Goal: Task Accomplishment & Management: Manage account settings

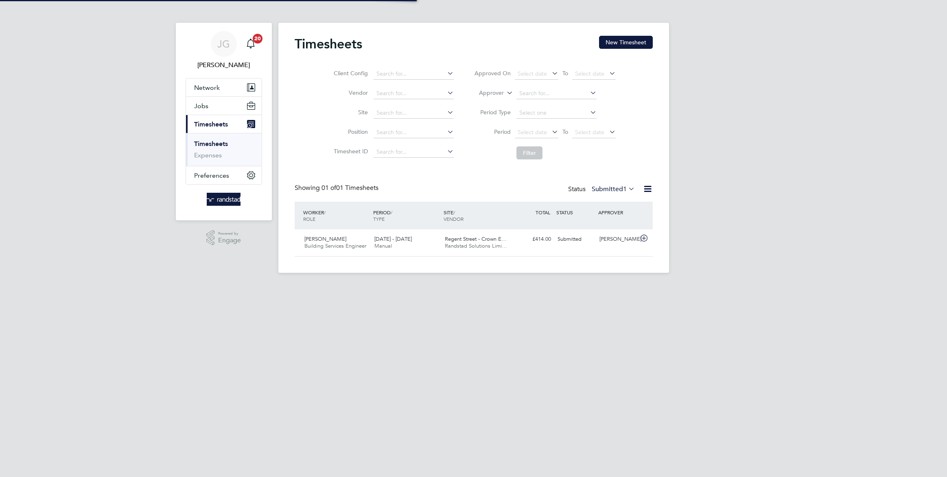
scroll to position [20, 70]
click at [212, 85] on span "Network" at bounding box center [207, 88] width 26 height 8
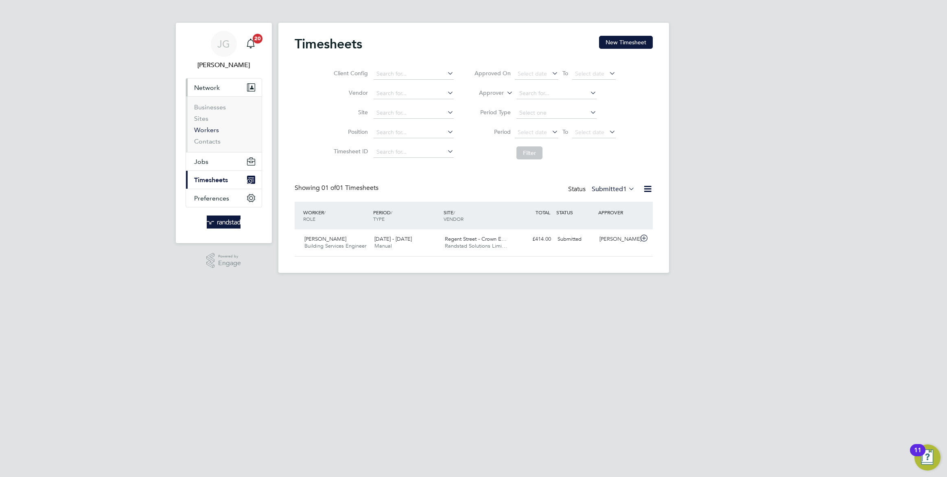
click at [208, 131] on link "Workers" at bounding box center [206, 130] width 25 height 8
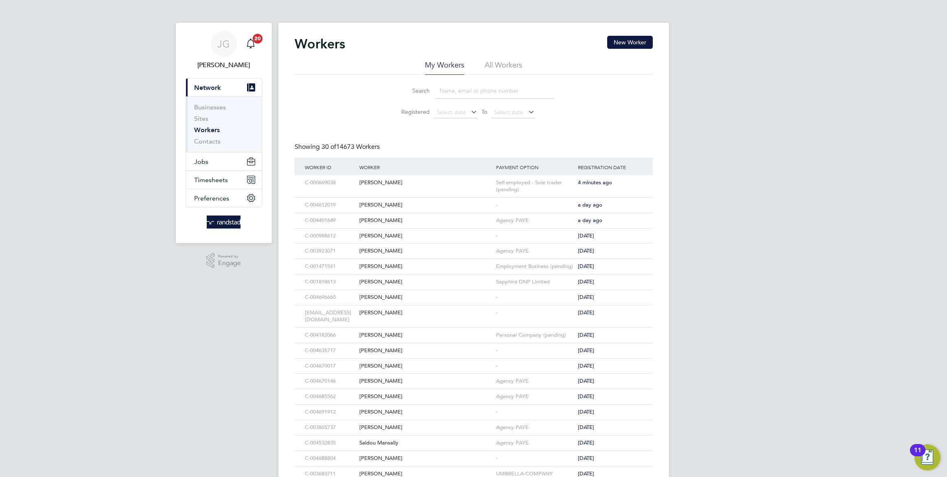
click at [461, 90] on input at bounding box center [494, 91] width 119 height 16
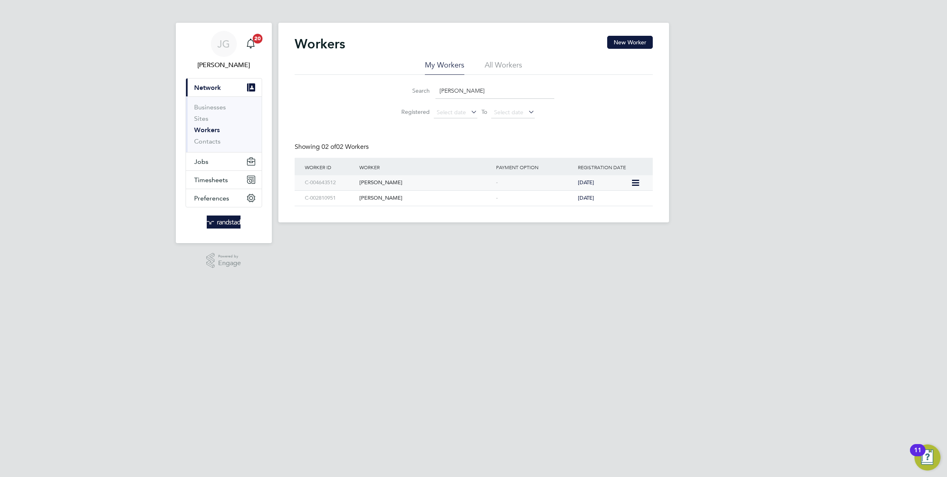
type input "[PERSON_NAME]"
click at [475, 178] on div "[PERSON_NAME]" at bounding box center [425, 182] width 137 height 15
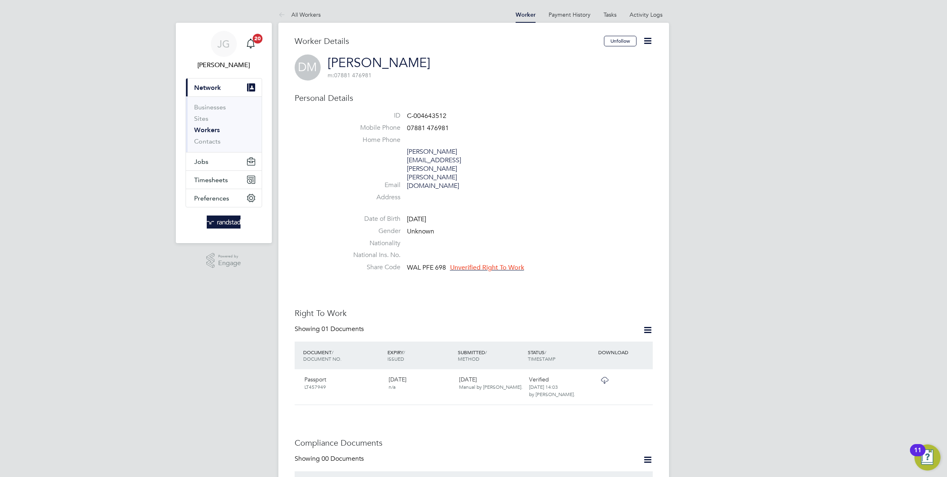
click at [471, 264] on span "Unverified Right To Work" at bounding box center [487, 268] width 74 height 8
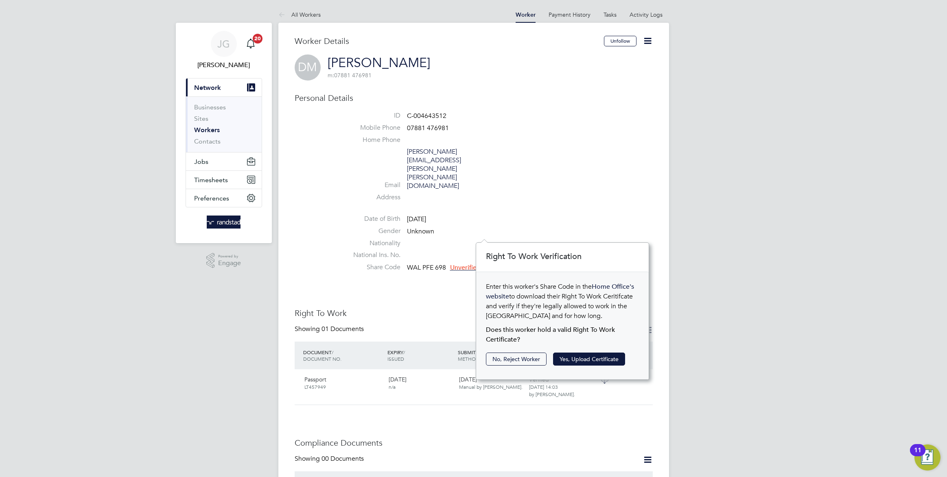
scroll to position [8, 74]
click at [570, 359] on button "Yes, Upload Certificate" at bounding box center [589, 359] width 72 height 13
click at [583, 362] on button "Yes, Upload Certificate" at bounding box center [589, 359] width 72 height 13
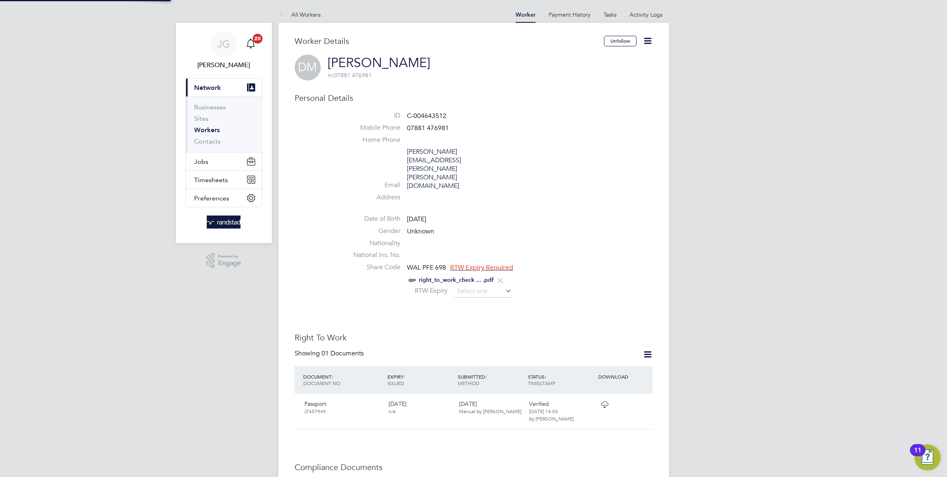
scroll to position [0, 0]
click at [472, 286] on input at bounding box center [483, 292] width 58 height 12
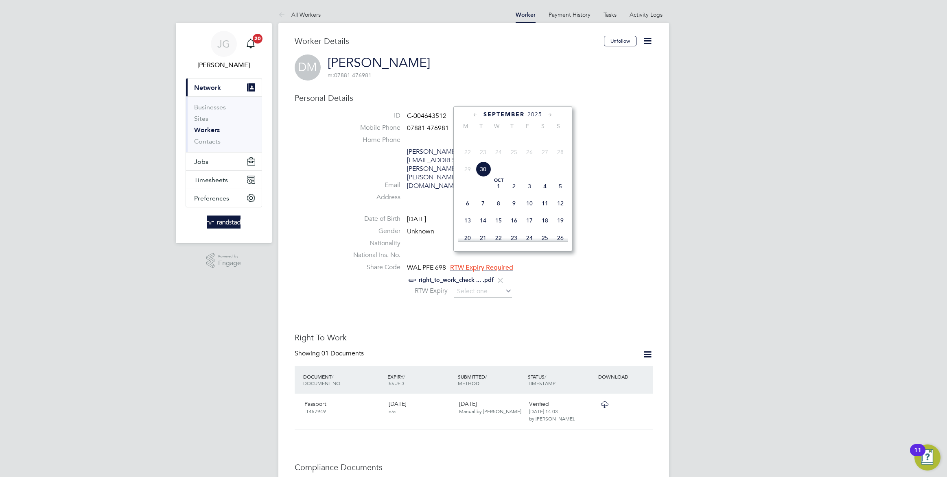
click at [549, 114] on icon at bounding box center [550, 115] width 8 height 9
click at [550, 111] on icon at bounding box center [550, 115] width 8 height 9
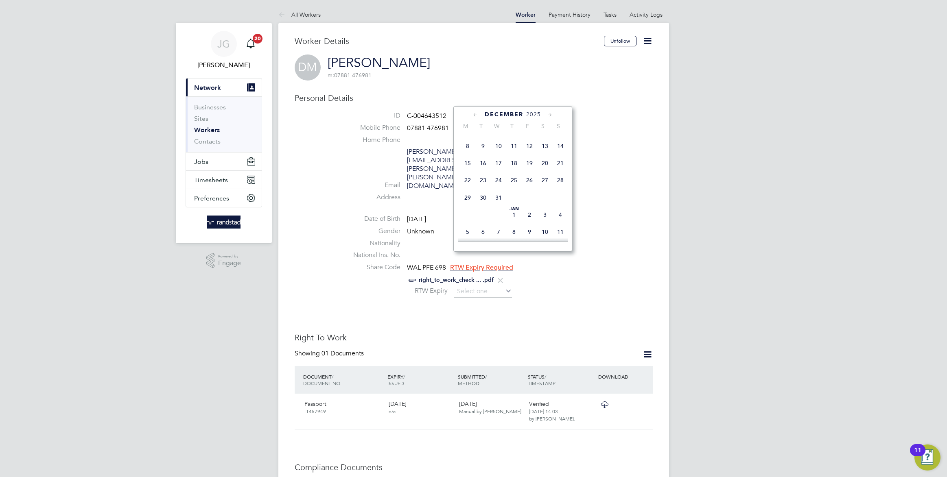
click at [516, 154] on span "11" at bounding box center [513, 145] width 15 height 15
type input "[DATE]"
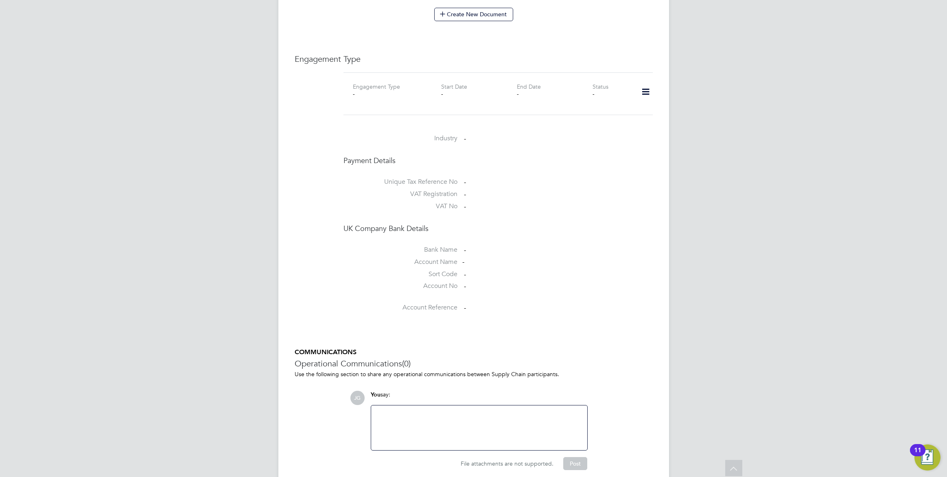
scroll to position [0, 0]
